Goal: Task Accomplishment & Management: Manage account settings

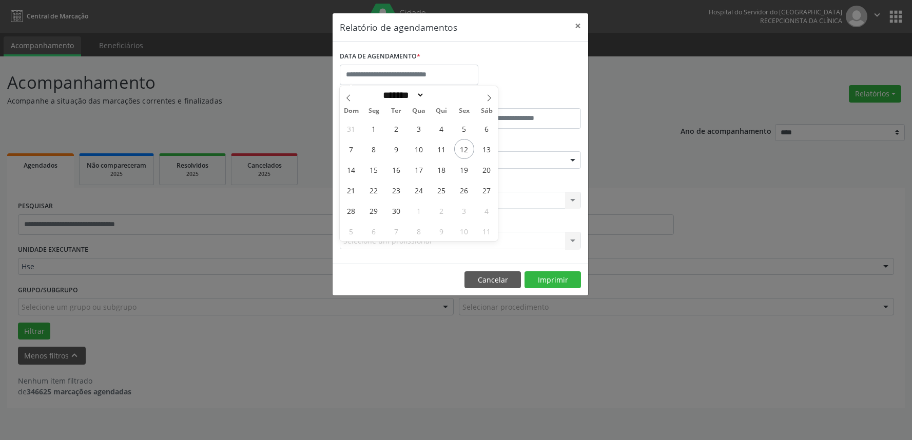
select select "*"
click at [470, 149] on span "12" at bounding box center [464, 149] width 20 height 20
type input "**********"
click at [470, 149] on span "12" at bounding box center [464, 149] width 20 height 20
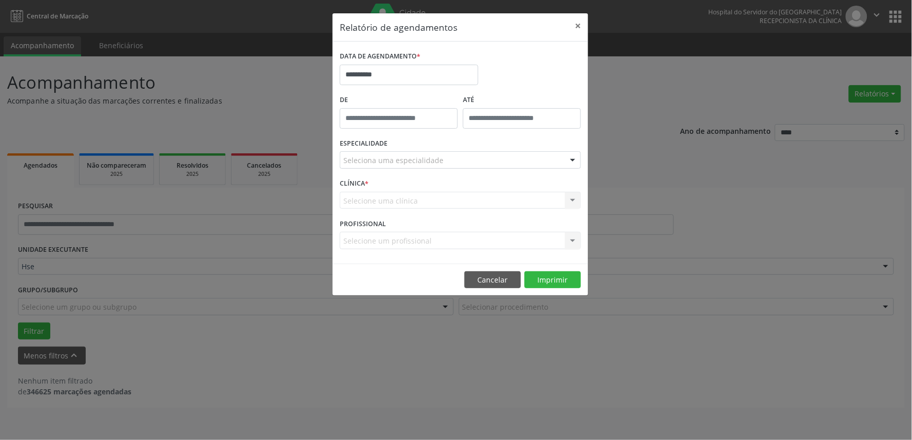
click at [459, 162] on div "Seleciona uma especialidade" at bounding box center [460, 159] width 241 height 17
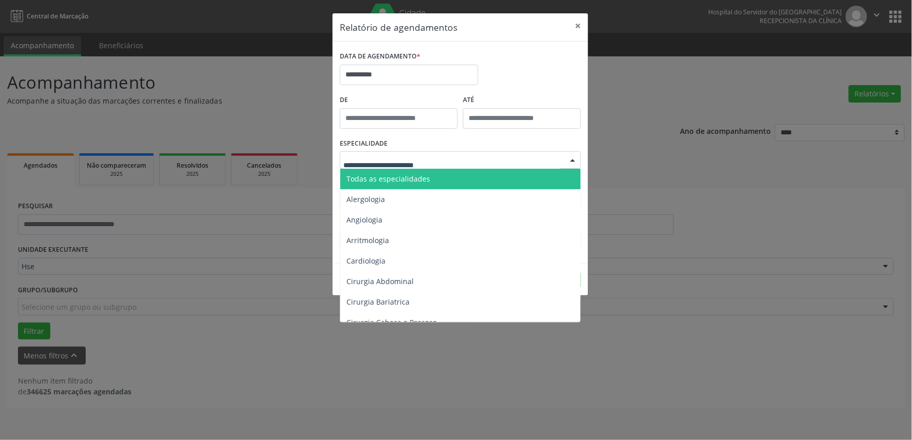
drag, startPoint x: 437, startPoint y: 175, endPoint x: 459, endPoint y: 198, distance: 32.3
click at [437, 175] on span "Todas as especialidades" at bounding box center [461, 179] width 242 height 21
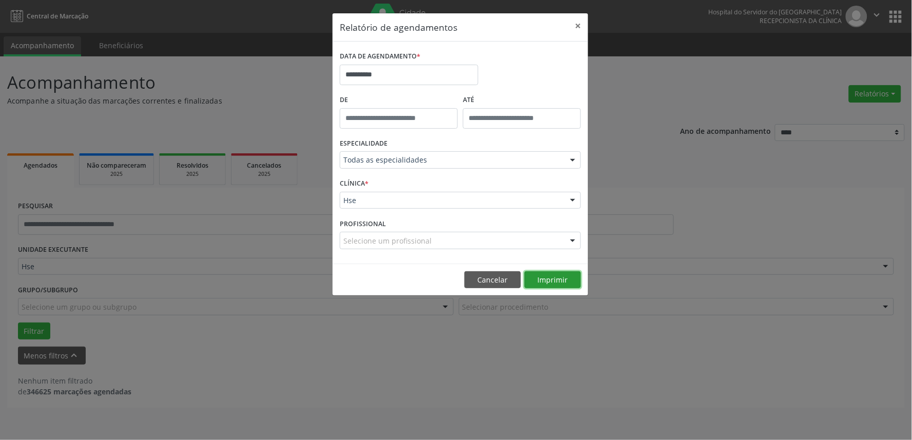
click at [551, 282] on button "Imprimir" at bounding box center [553, 280] width 56 height 17
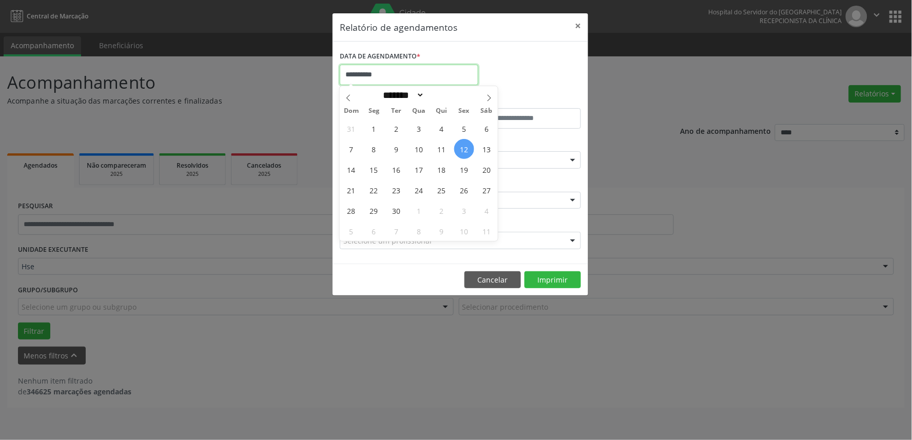
click at [388, 80] on input "**********" at bounding box center [409, 75] width 139 height 21
click at [374, 139] on span "8" at bounding box center [374, 149] width 20 height 20
type input "**********"
click at [461, 151] on span "12" at bounding box center [464, 149] width 20 height 20
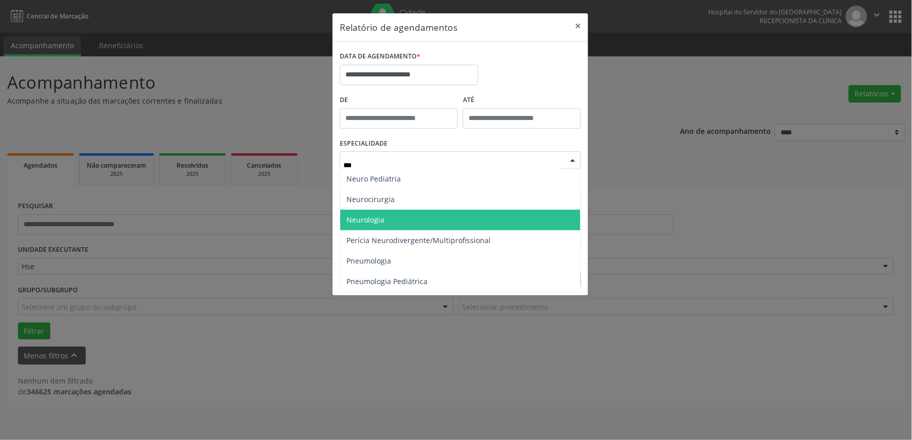
type input "****"
click at [421, 218] on span "Neurologia" at bounding box center [460, 220] width 240 height 21
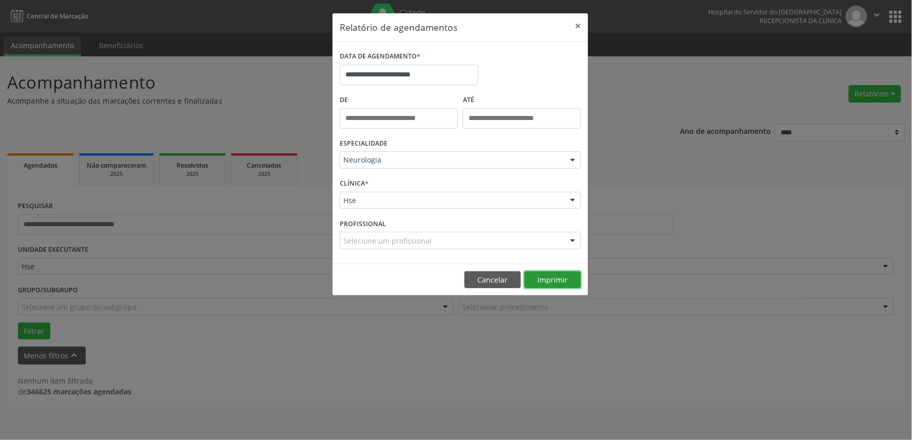
click at [557, 279] on button "Imprimir" at bounding box center [553, 280] width 56 height 17
click at [481, 273] on button "Cancelar" at bounding box center [493, 280] width 56 height 17
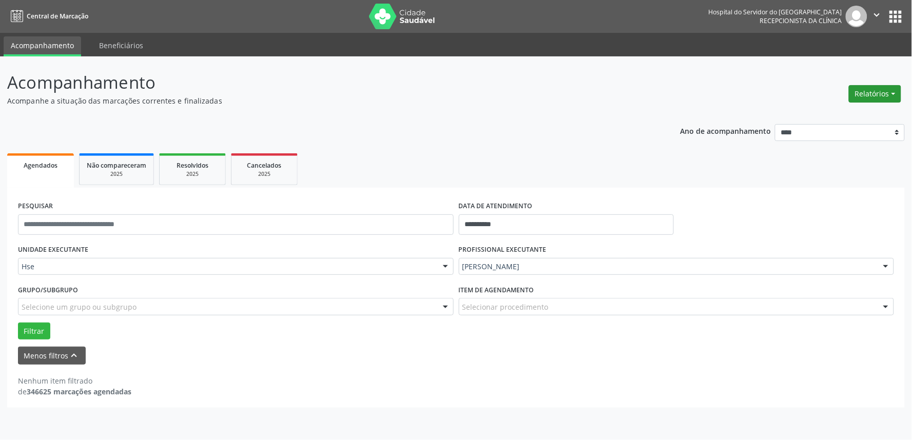
click at [871, 91] on button "Relatórios" at bounding box center [875, 93] width 52 height 17
click at [871, 117] on link "Agendamentos" at bounding box center [846, 115] width 110 height 14
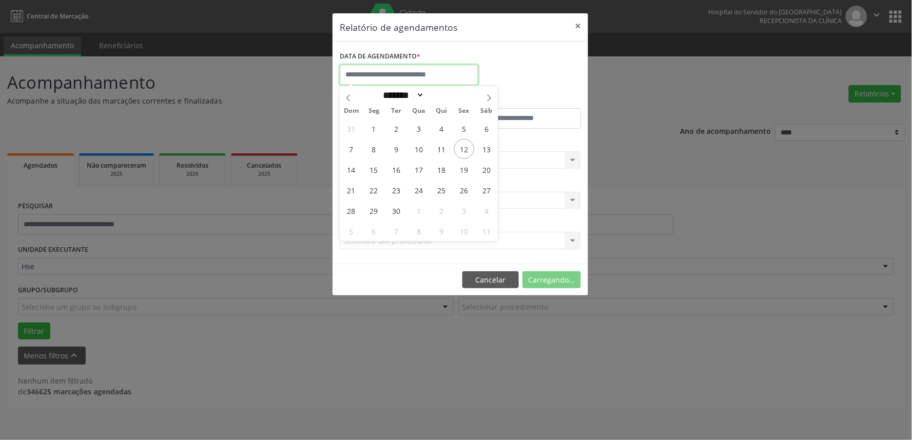
click at [424, 67] on input "text" at bounding box center [409, 75] width 139 height 21
click at [388, 171] on div "31 1 2 3 4 5 6 7 8 9 10 11 12 13 14 15 16 17 18 19 20 21 22 23 24 25 26 27 28 2…" at bounding box center [419, 179] width 158 height 123
click at [379, 170] on span "15" at bounding box center [374, 170] width 20 height 20
type input "**********"
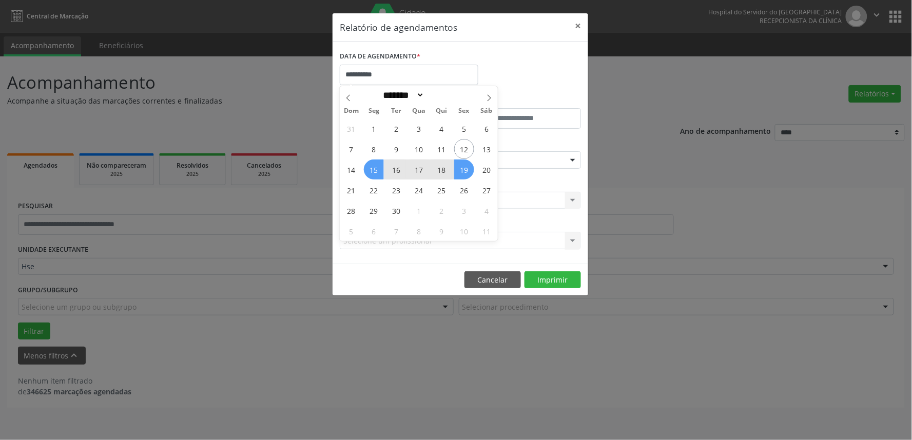
click at [460, 167] on span "19" at bounding box center [464, 170] width 20 height 20
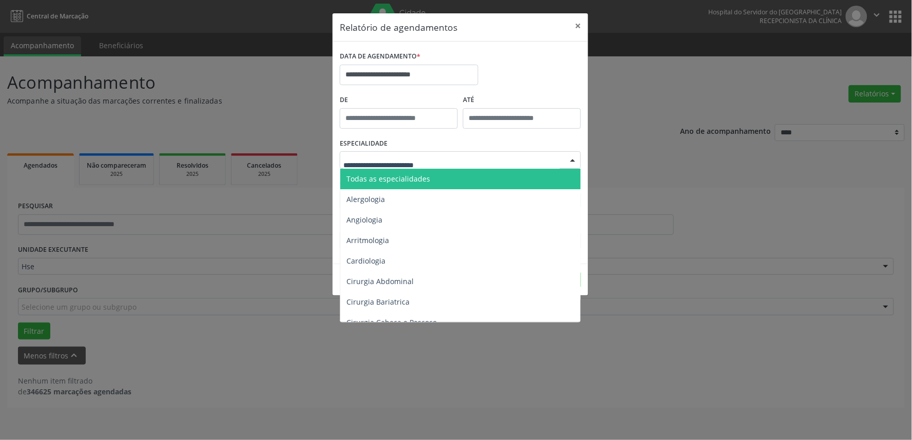
click at [459, 163] on div at bounding box center [460, 159] width 241 height 17
click at [452, 181] on span "Todas as especialidades" at bounding box center [461, 179] width 242 height 21
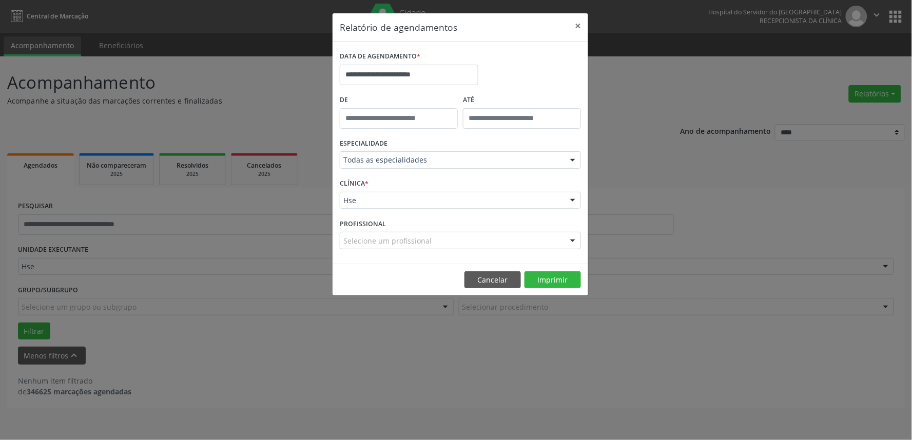
click at [440, 243] on div "Selecione um profissional" at bounding box center [460, 240] width 241 height 17
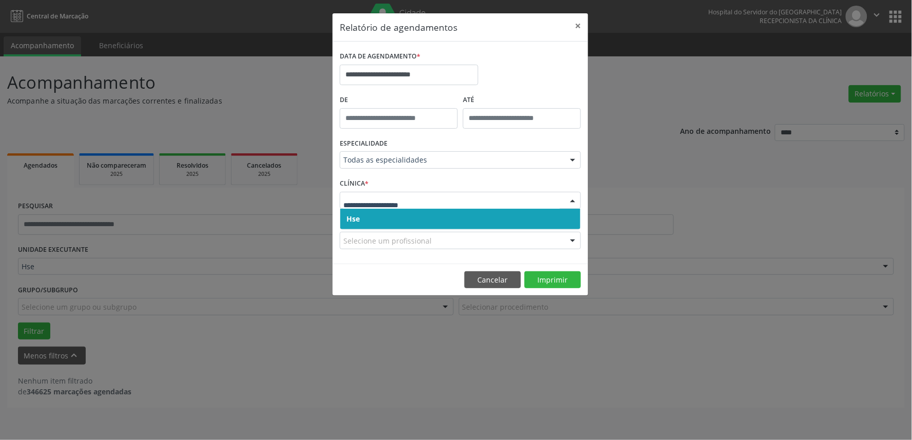
click at [411, 214] on span "Hse" at bounding box center [460, 219] width 240 height 21
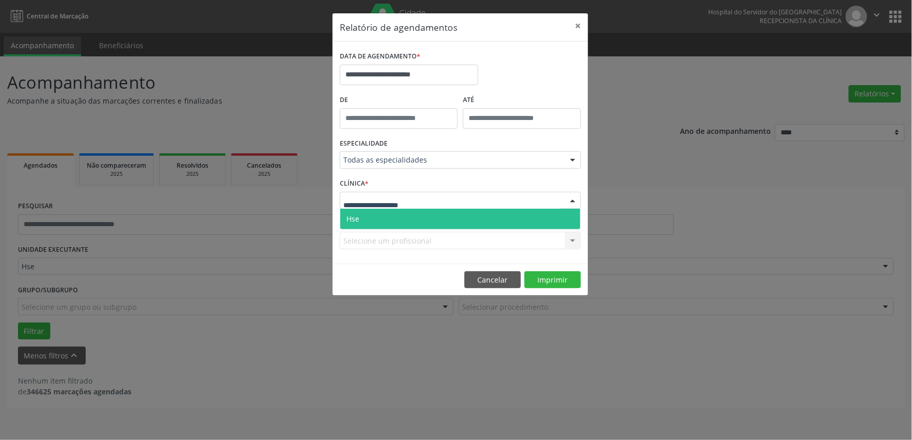
click at [409, 221] on span "Hse" at bounding box center [460, 219] width 240 height 21
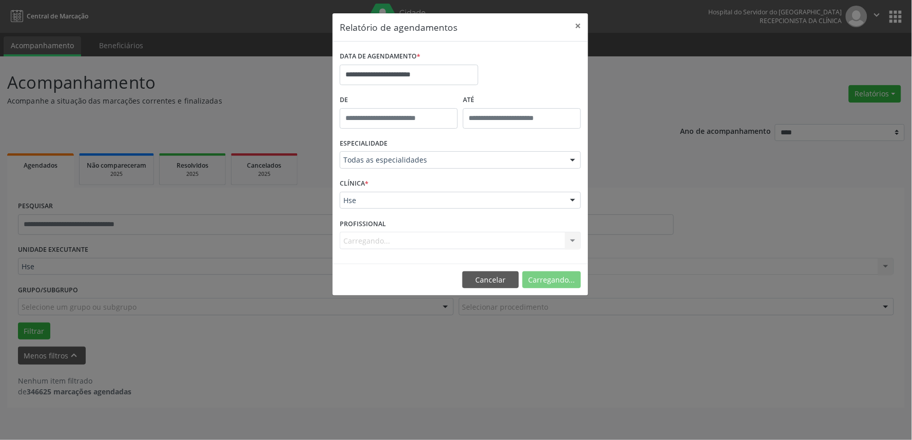
click at [400, 240] on div "Carregando... Nenhum resultado encontrado para: " " Não há nenhuma opção para s…" at bounding box center [460, 240] width 241 height 17
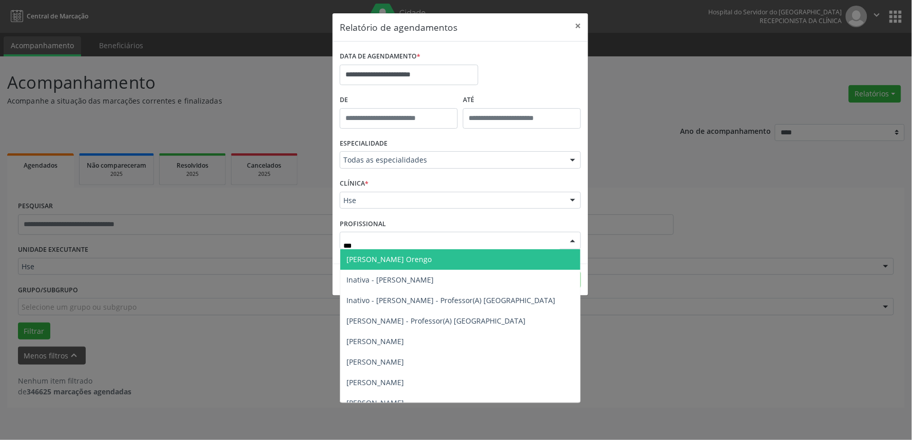
type input "****"
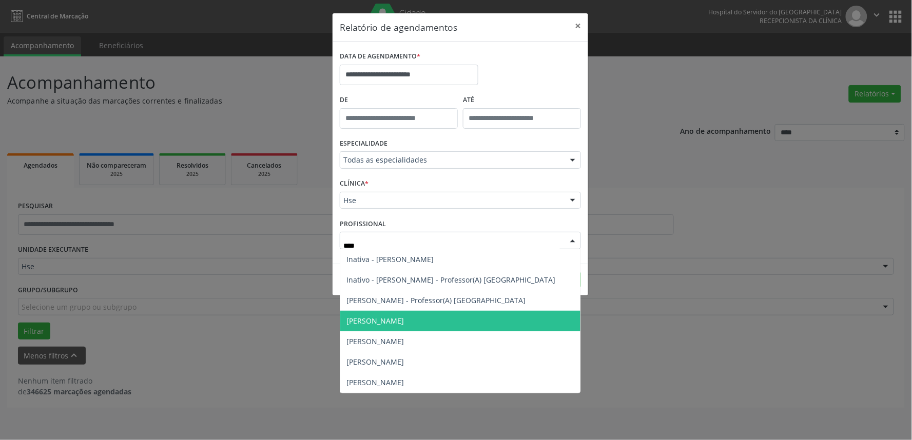
click at [411, 324] on span "[PERSON_NAME]" at bounding box center [460, 321] width 240 height 21
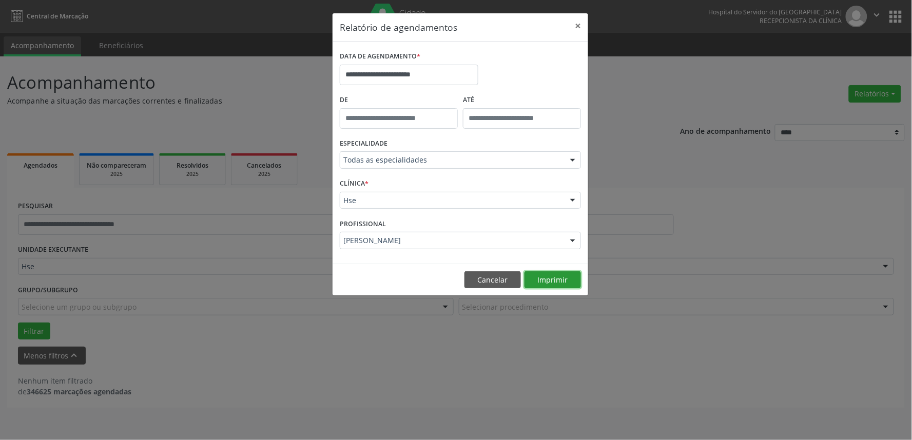
click at [560, 275] on button "Imprimir" at bounding box center [553, 280] width 56 height 17
click at [502, 281] on button "Cancelar" at bounding box center [493, 280] width 56 height 17
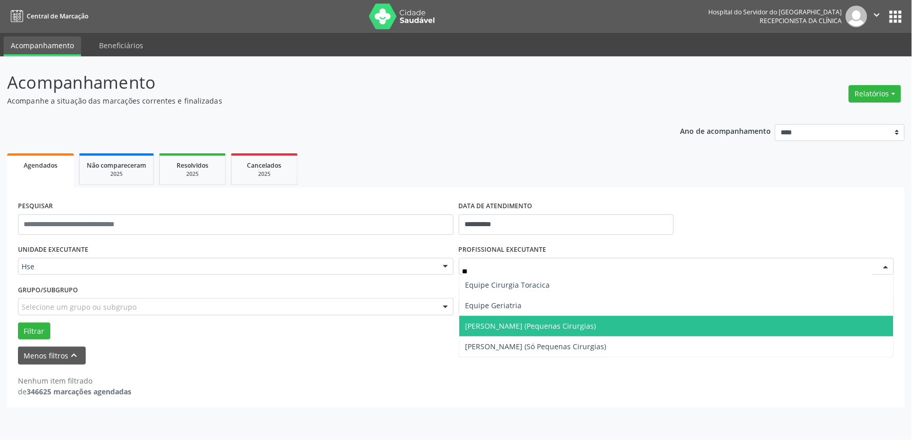
type input "***"
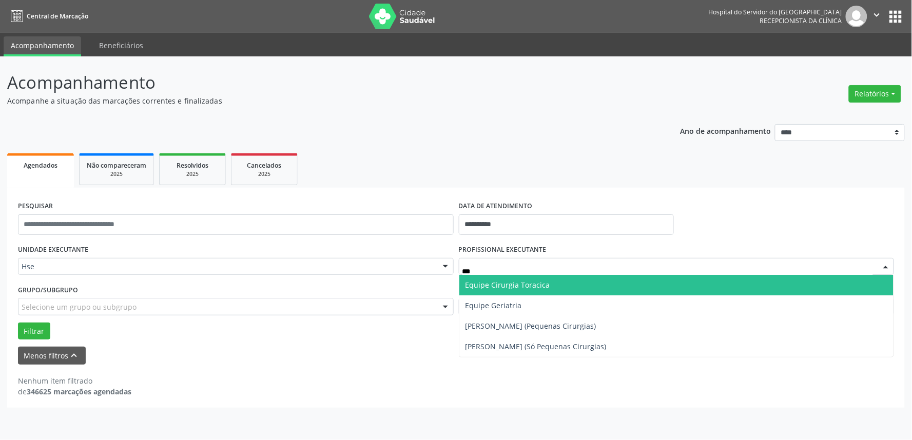
click at [514, 288] on span "Equipe Cirurgia Toracica" at bounding box center [508, 285] width 85 height 10
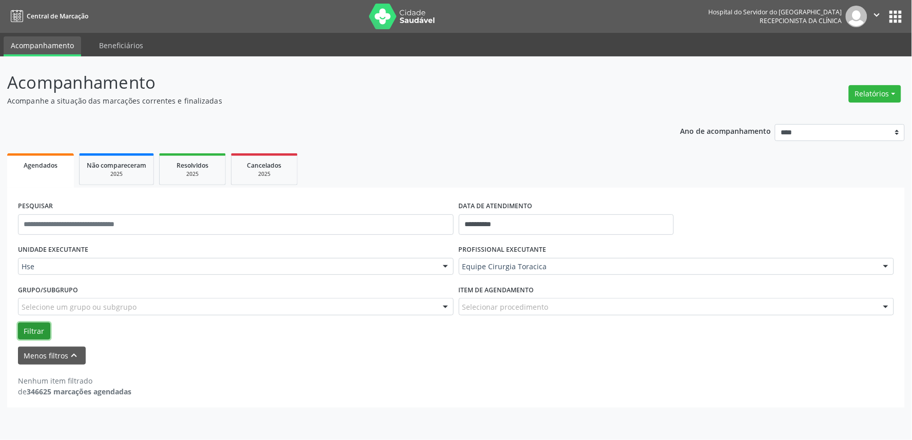
click at [44, 331] on button "Filtrar" at bounding box center [34, 331] width 32 height 17
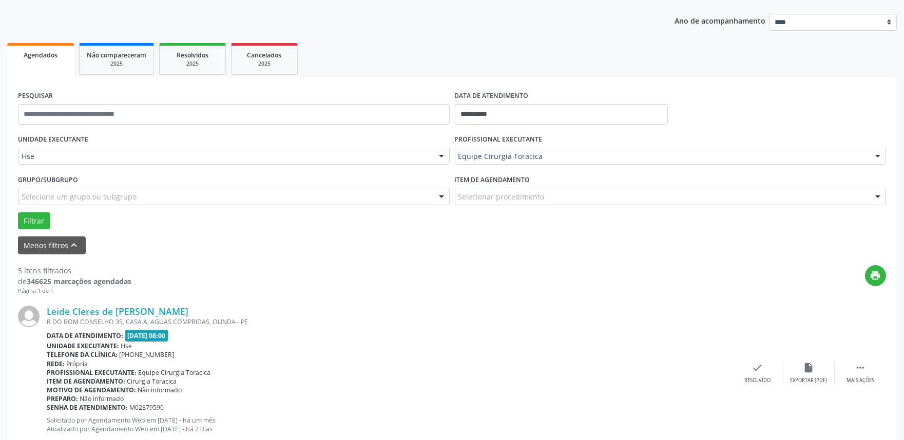
scroll to position [114, 0]
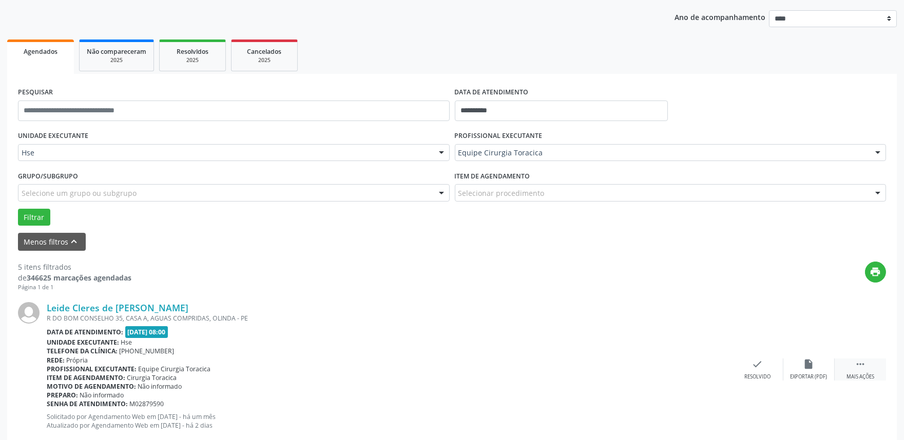
click at [856, 371] on div " Mais ações" at bounding box center [860, 370] width 51 height 22
click at [807, 365] on icon "alarm_off" at bounding box center [808, 364] width 11 height 11
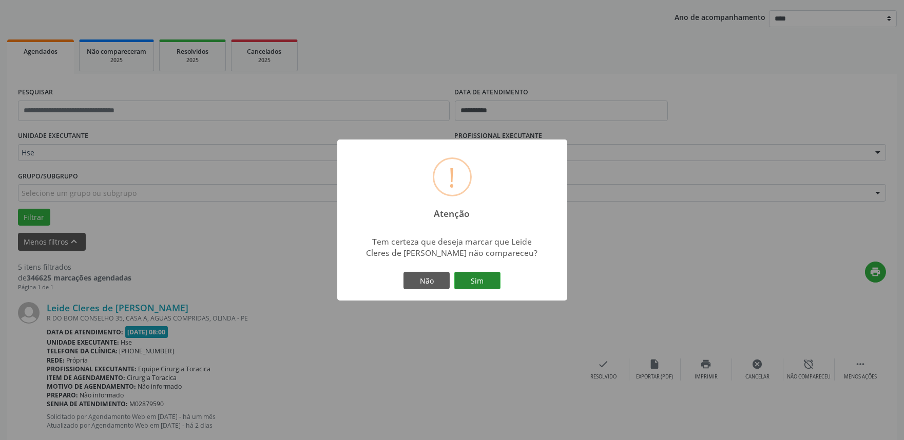
click at [472, 286] on button "Sim" at bounding box center [477, 280] width 46 height 17
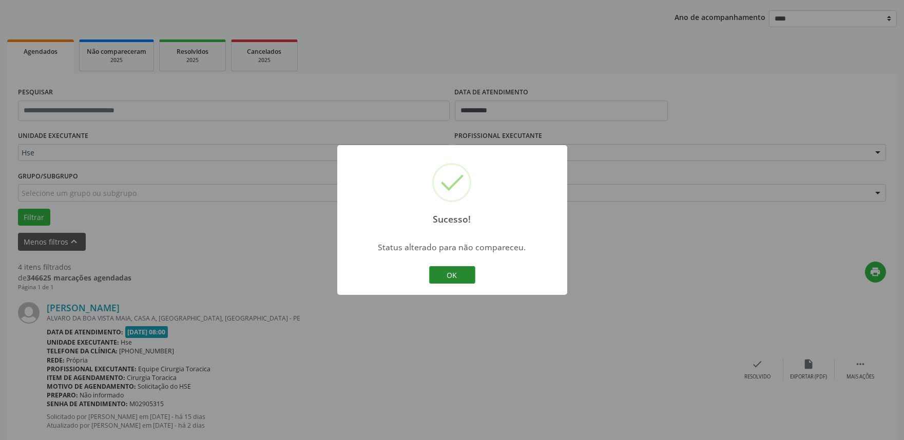
click at [439, 275] on button "OK" at bounding box center [452, 274] width 46 height 17
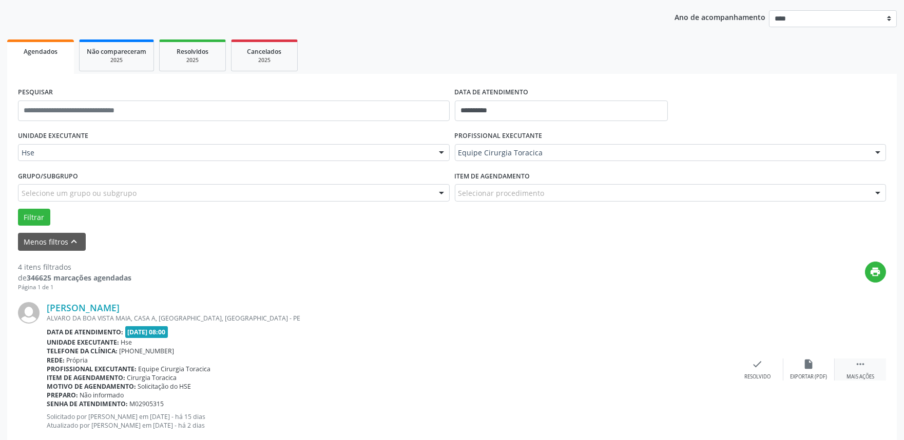
click at [856, 374] on div "Mais ações" at bounding box center [860, 377] width 28 height 7
click at [811, 363] on icon "alarm_off" at bounding box center [808, 364] width 11 height 11
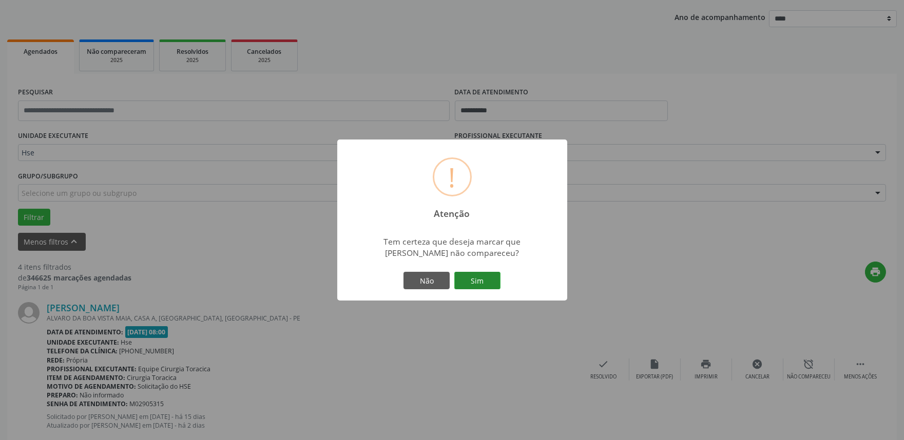
click at [481, 281] on button "Sim" at bounding box center [477, 280] width 46 height 17
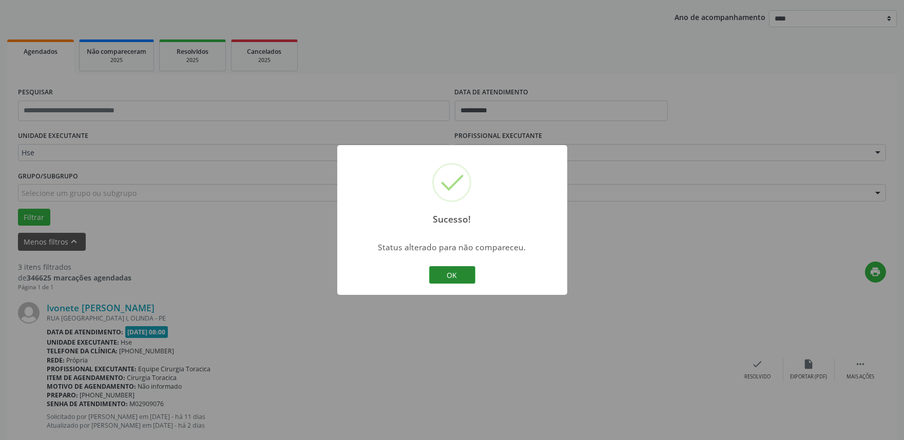
click at [452, 280] on button "OK" at bounding box center [452, 274] width 46 height 17
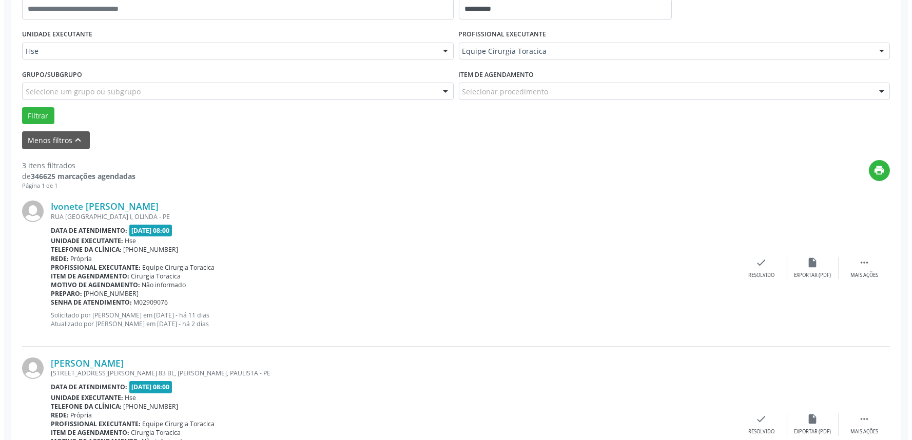
scroll to position [228, 0]
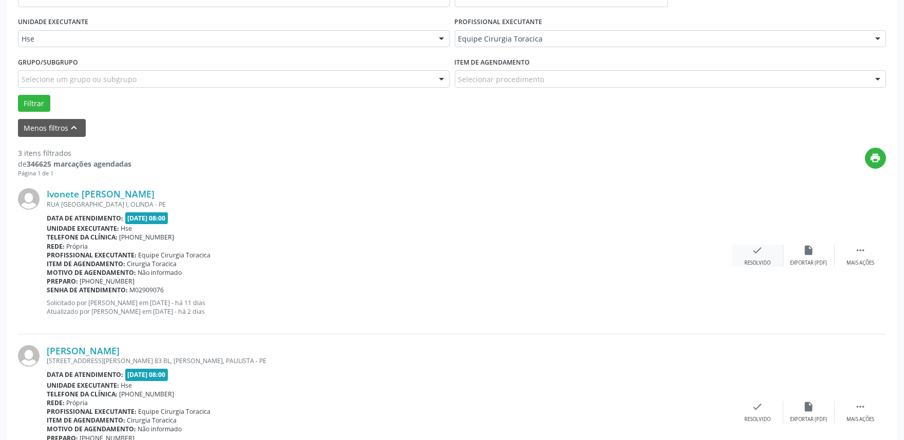
click at [746, 250] on div "check Resolvido" at bounding box center [757, 256] width 51 height 22
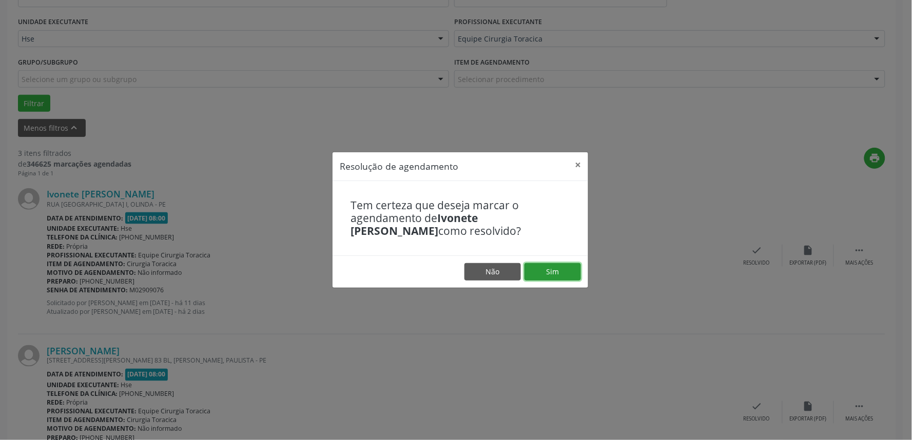
click at [555, 270] on button "Sim" at bounding box center [553, 271] width 56 height 17
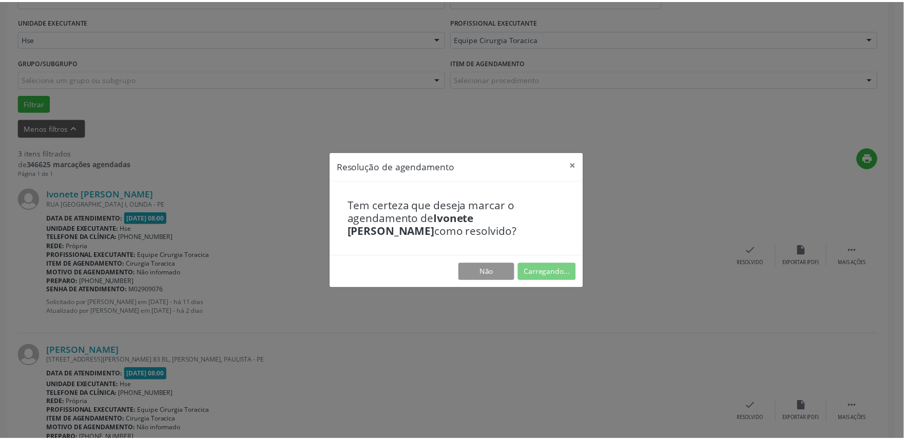
scroll to position [0, 0]
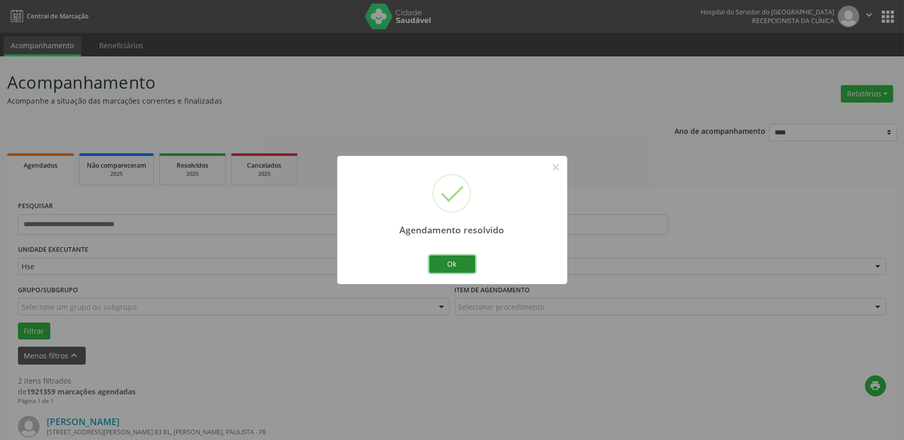
click at [440, 264] on button "Ok" at bounding box center [452, 264] width 46 height 17
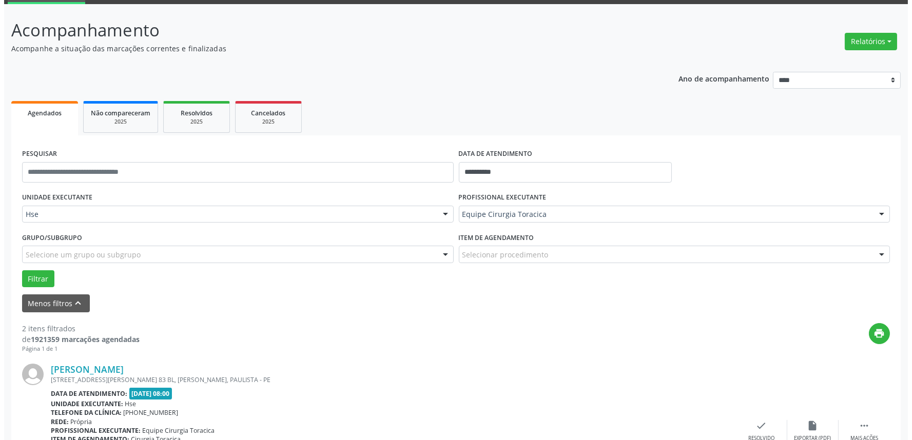
scroll to position [114, 0]
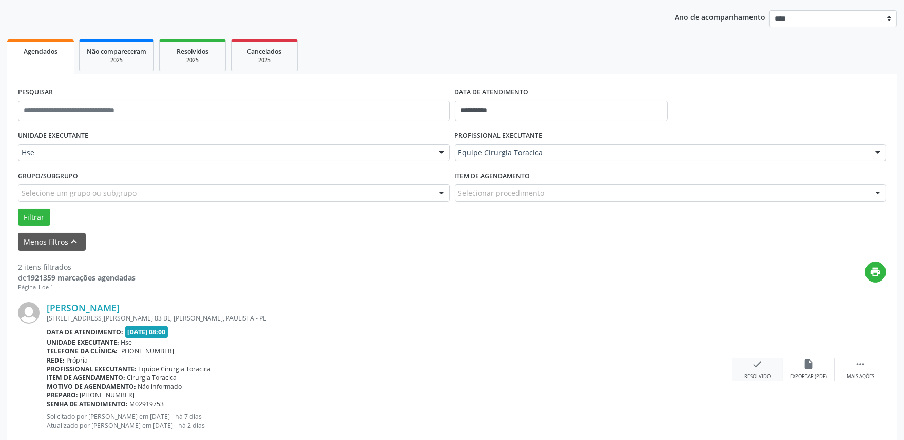
click at [754, 367] on icon "check" at bounding box center [757, 364] width 11 height 11
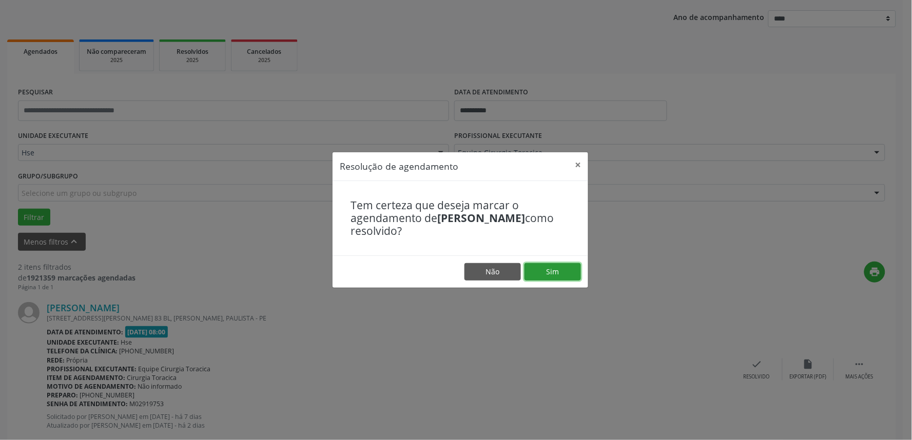
click at [552, 271] on button "Sim" at bounding box center [553, 271] width 56 height 17
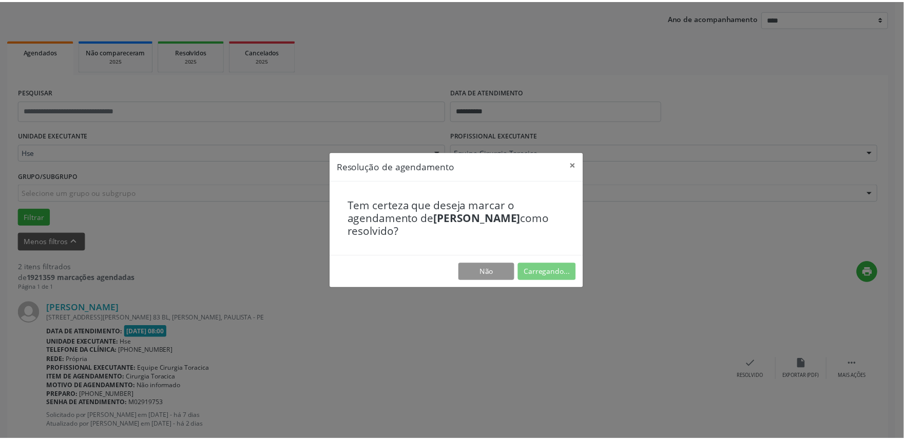
scroll to position [0, 0]
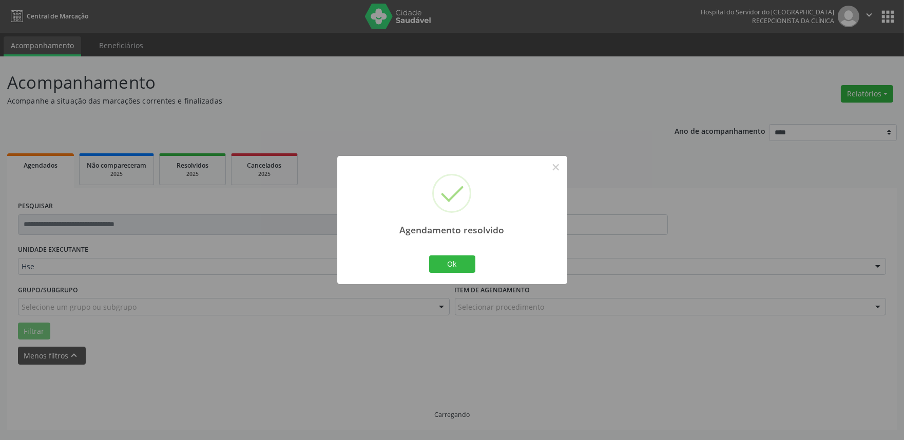
click at [432, 255] on div "Ok Cancel" at bounding box center [452, 265] width 51 height 22
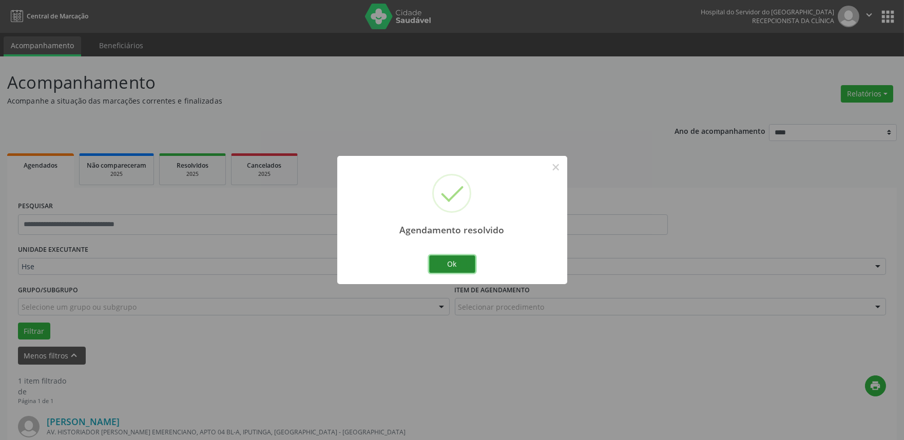
click at [448, 264] on button "Ok" at bounding box center [452, 264] width 46 height 17
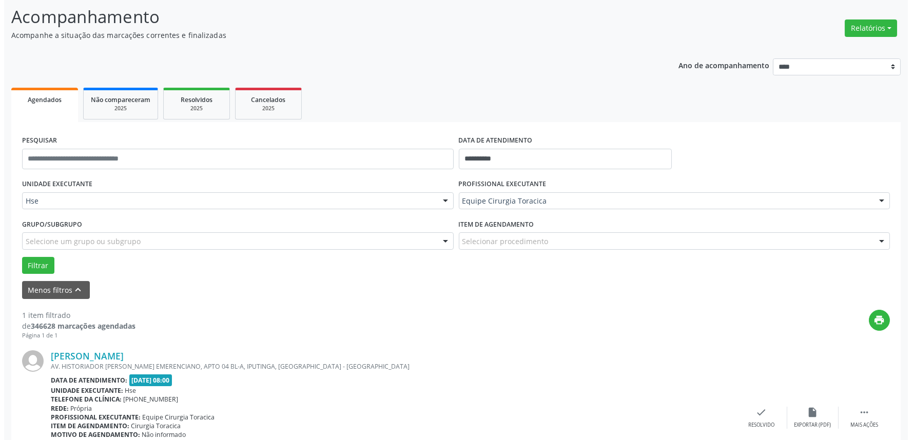
scroll to position [139, 0]
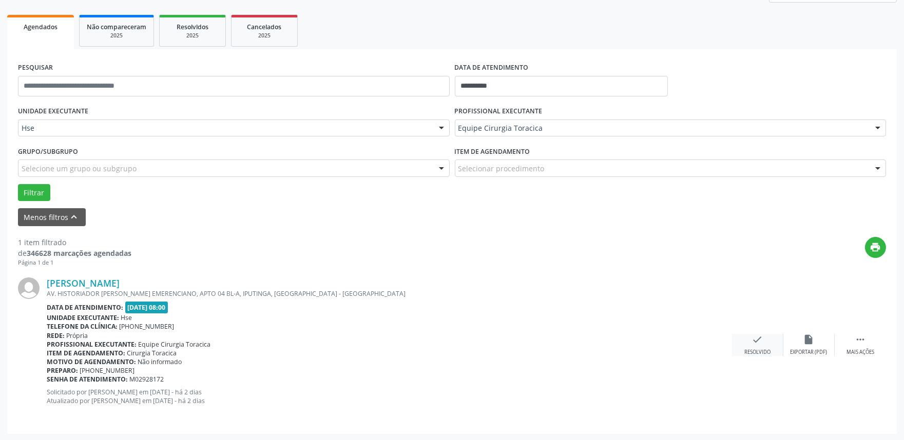
click at [757, 350] on div "Resolvido" at bounding box center [757, 352] width 26 height 7
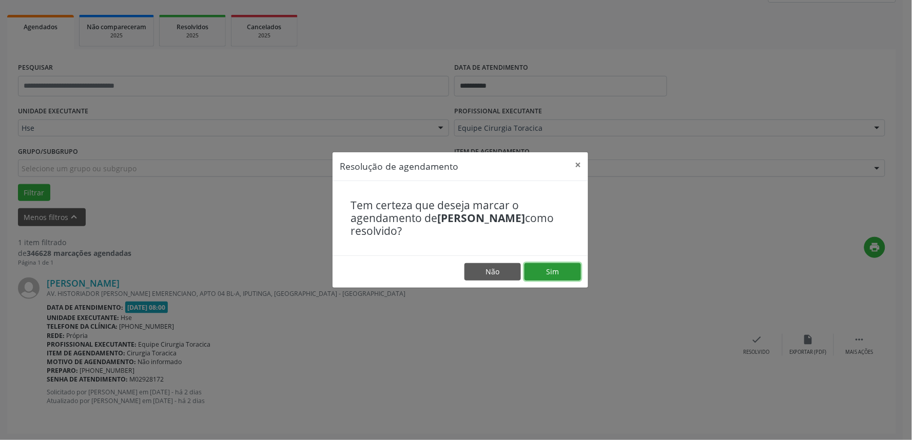
click at [556, 268] on button "Sim" at bounding box center [553, 271] width 56 height 17
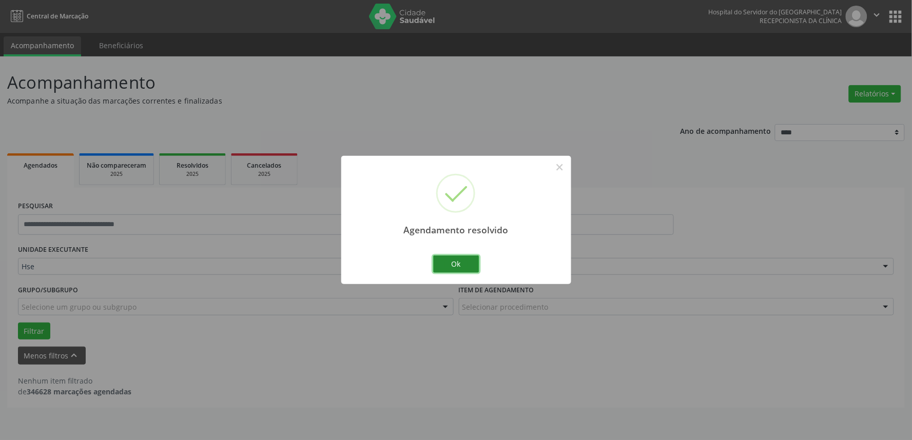
click at [449, 265] on button "Ok" at bounding box center [456, 264] width 46 height 17
